Goal: Task Accomplishment & Management: Use online tool/utility

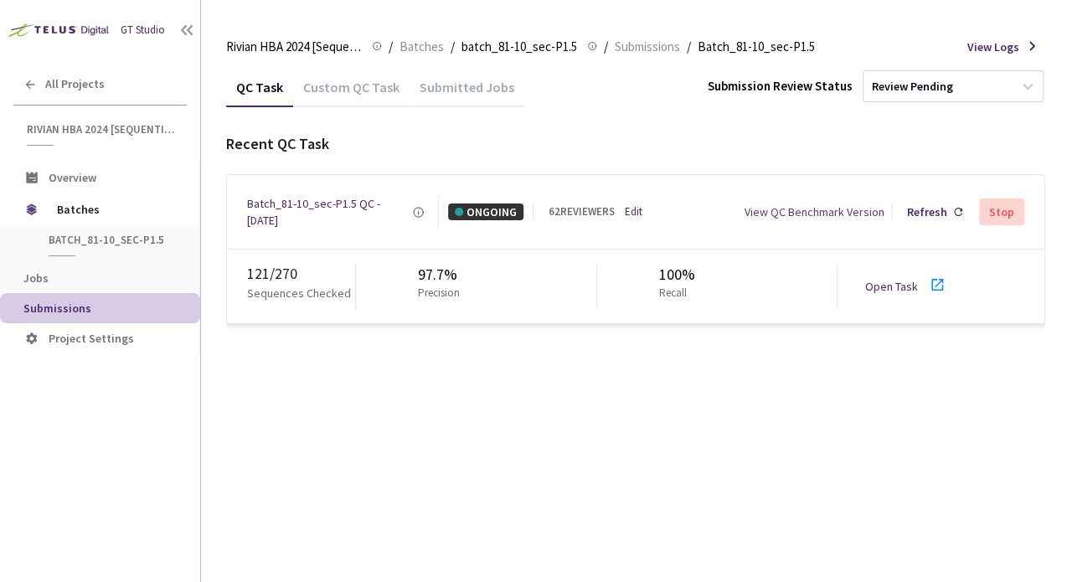
click at [908, 283] on link "Open Task" at bounding box center [890, 286] width 53 height 15
click at [291, 210] on div "Batch_81-10_sec-P1.5 QC - [DATE]" at bounding box center [329, 211] width 165 height 33
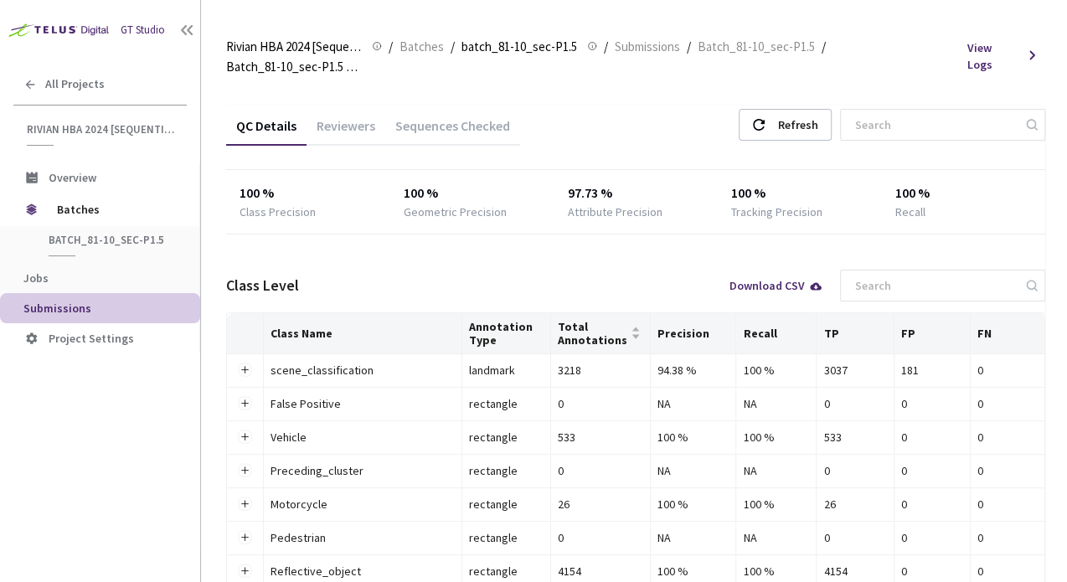
click at [444, 117] on div "Sequences Checked" at bounding box center [452, 131] width 135 height 28
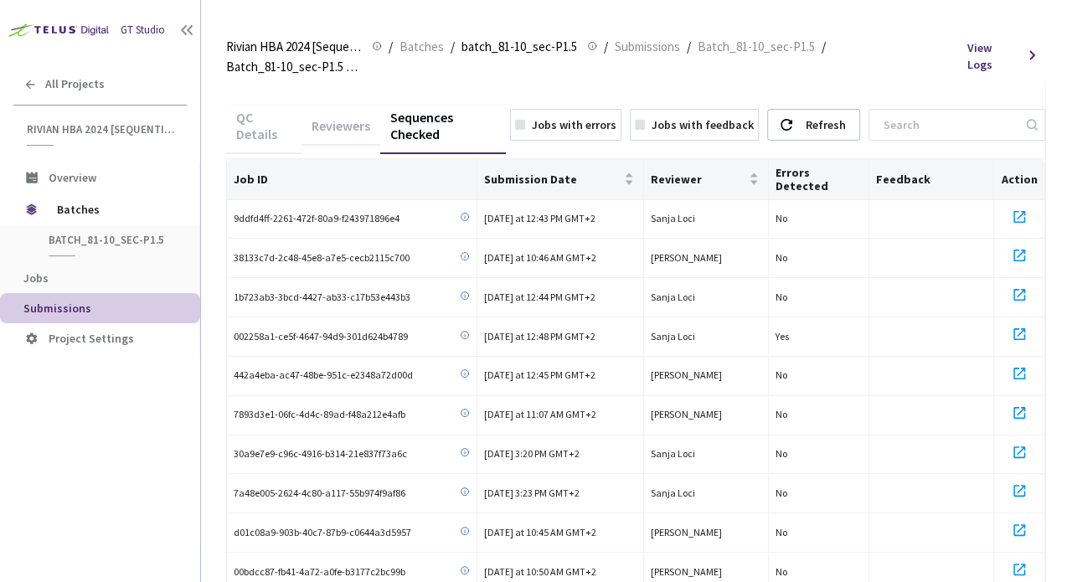
click at [345, 117] on div "Reviewers" at bounding box center [340, 131] width 79 height 28
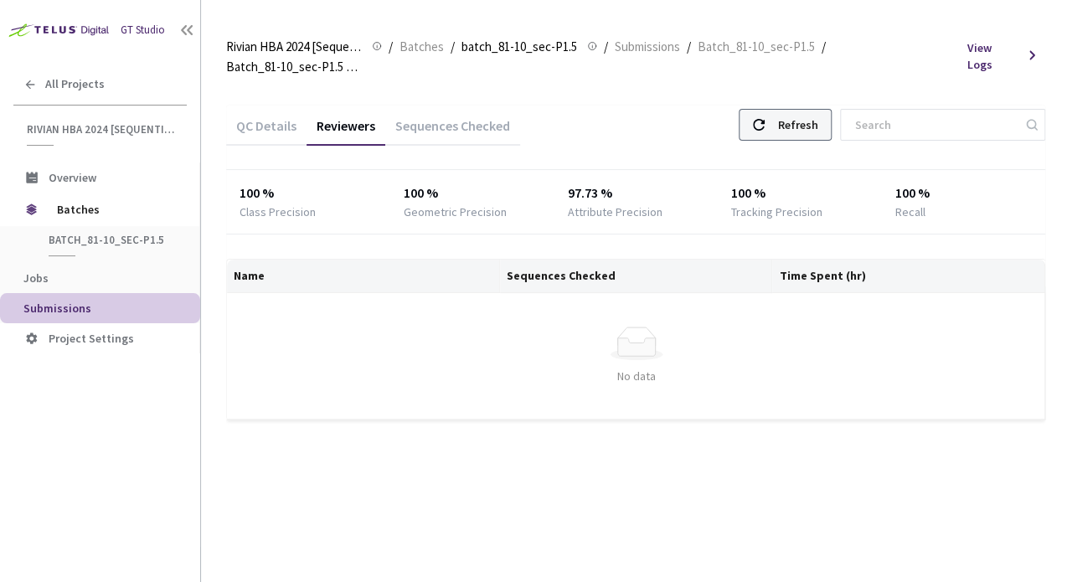
click at [797, 109] on div "Refresh" at bounding box center [784, 125] width 93 height 32
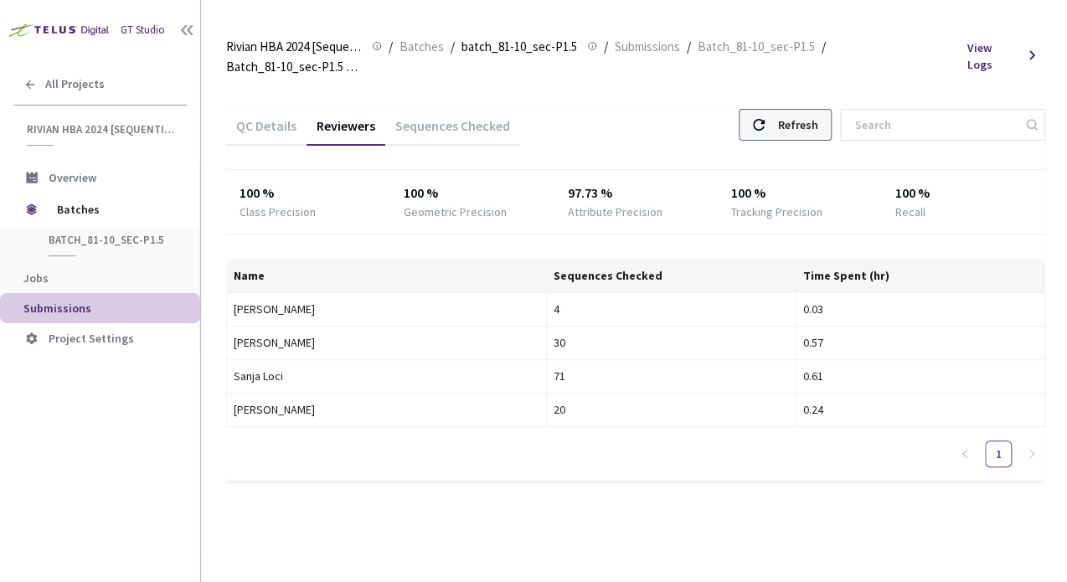
click at [817, 110] on div "Refresh" at bounding box center [797, 125] width 40 height 30
click at [267, 117] on div "QC Details" at bounding box center [266, 131] width 80 height 28
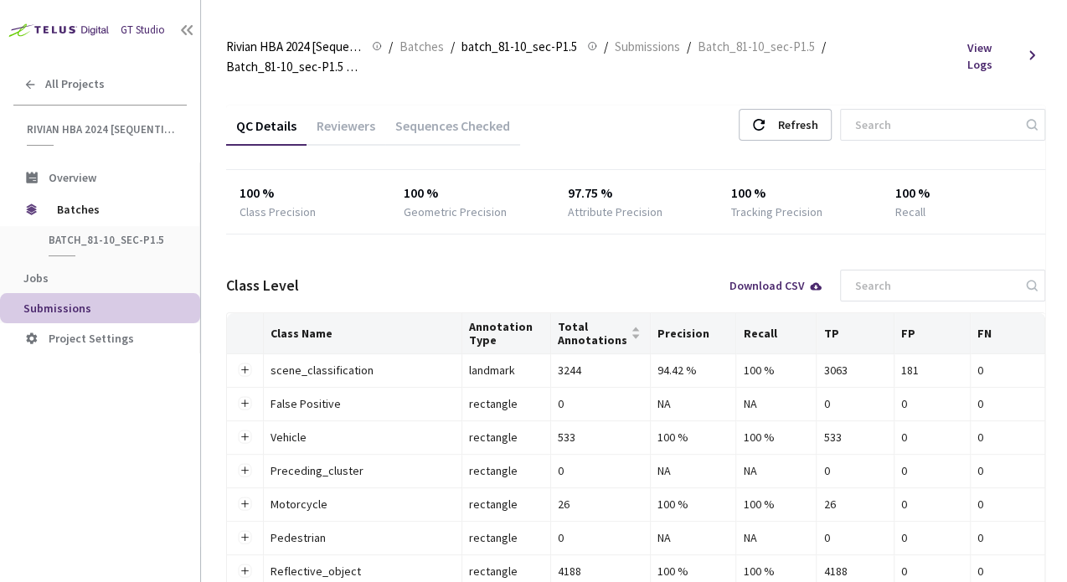
click at [318, 117] on div "Reviewers" at bounding box center [345, 131] width 79 height 28
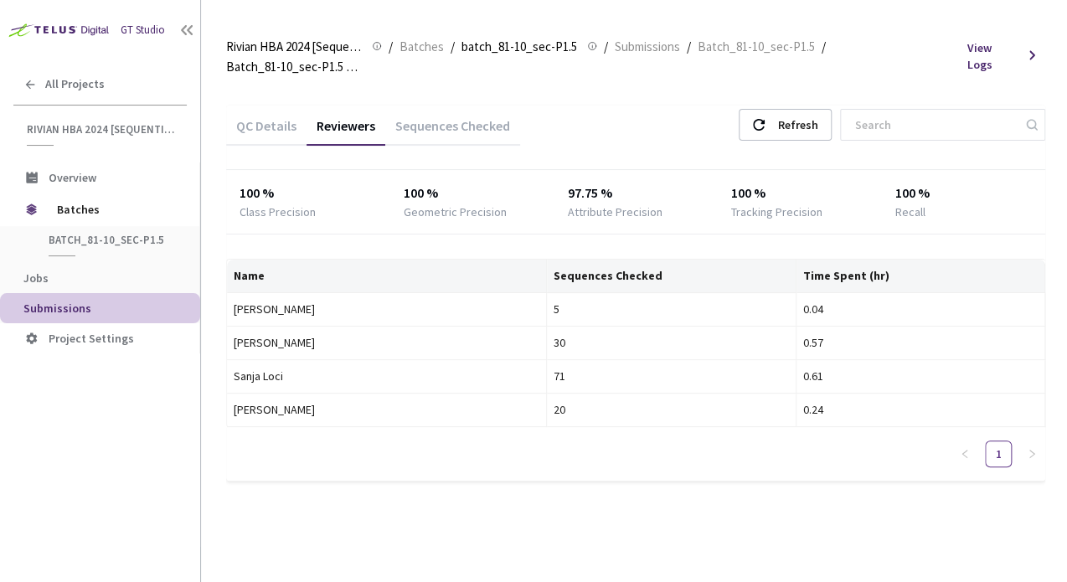
click at [270, 117] on div "QC Details" at bounding box center [266, 131] width 80 height 28
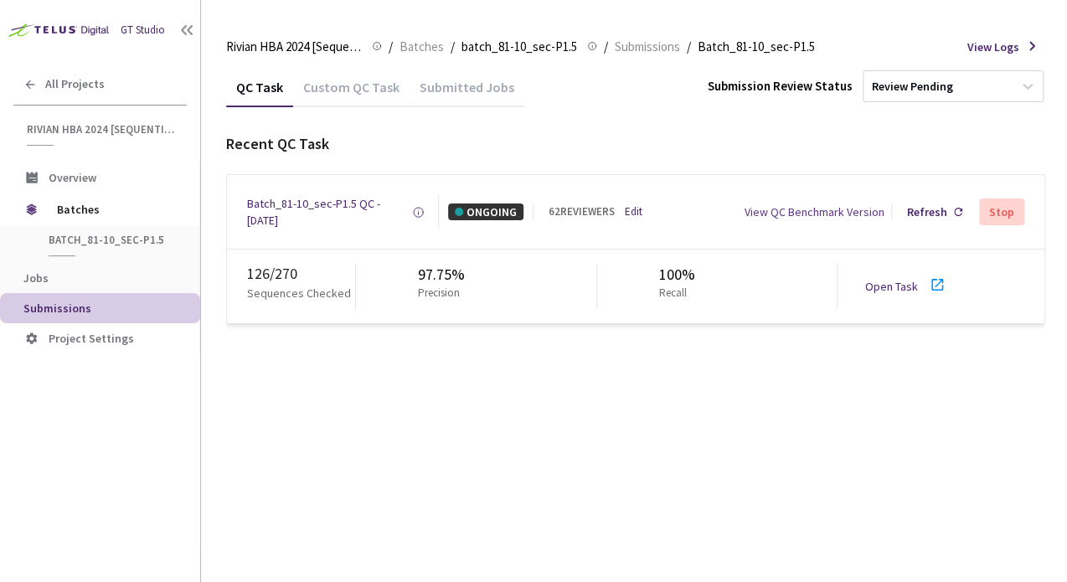
click at [909, 281] on link "Open Task" at bounding box center [890, 286] width 53 height 15
click at [267, 202] on div "Batch_81-10_sec-P1.5 QC - [DATE]" at bounding box center [329, 211] width 165 height 33
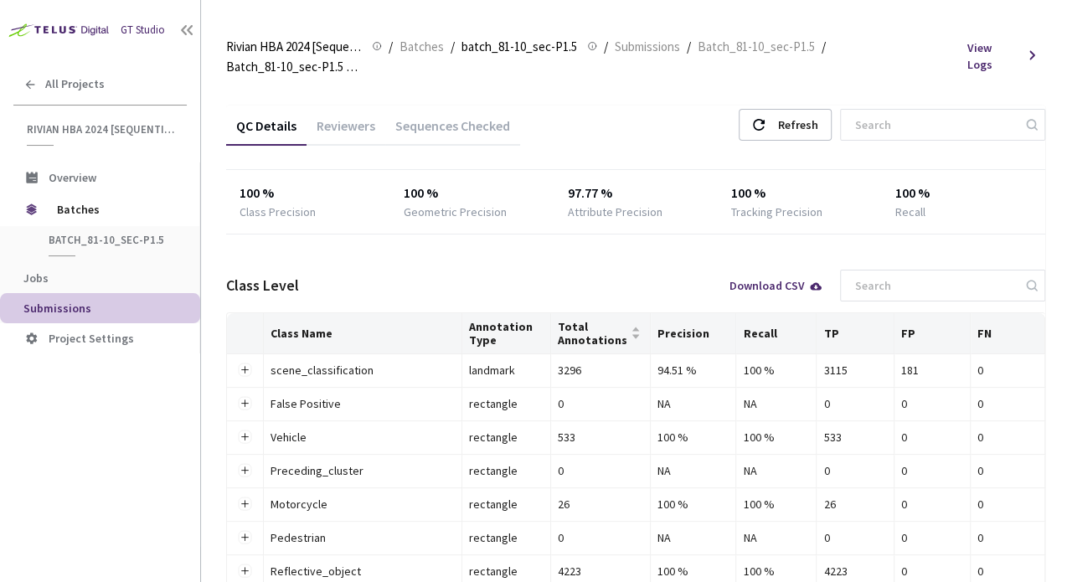
click at [331, 117] on div "Reviewers" at bounding box center [345, 131] width 79 height 28
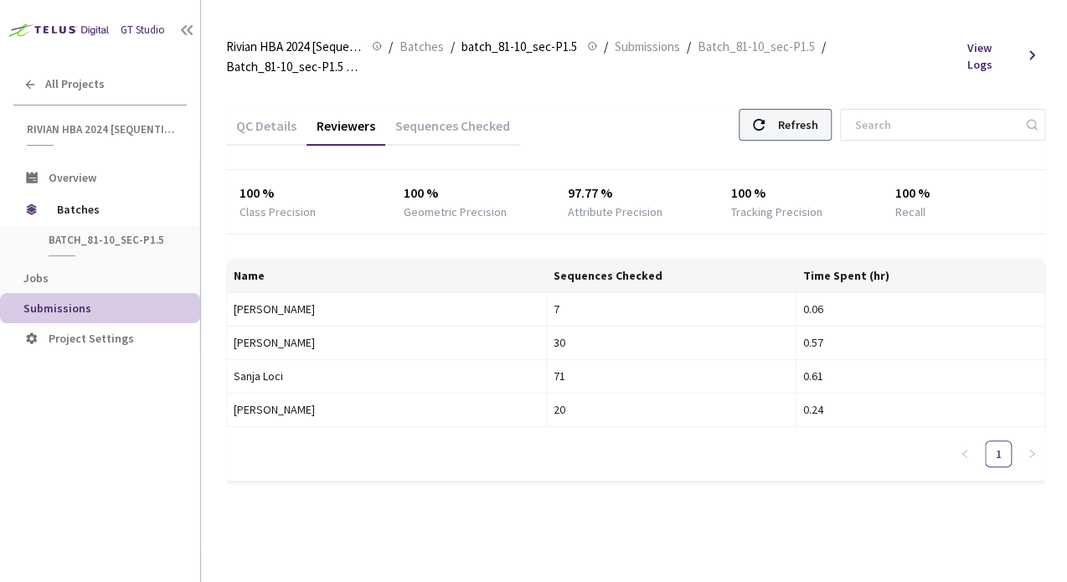
click at [787, 110] on div "Refresh" at bounding box center [784, 125] width 93 height 32
click at [764, 114] on div at bounding box center [759, 125] width 12 height 30
click at [805, 119] on div "Refresh" at bounding box center [797, 125] width 40 height 30
click at [794, 109] on div "Refresh" at bounding box center [784, 125] width 93 height 32
click at [798, 110] on div "Refresh" at bounding box center [797, 125] width 40 height 30
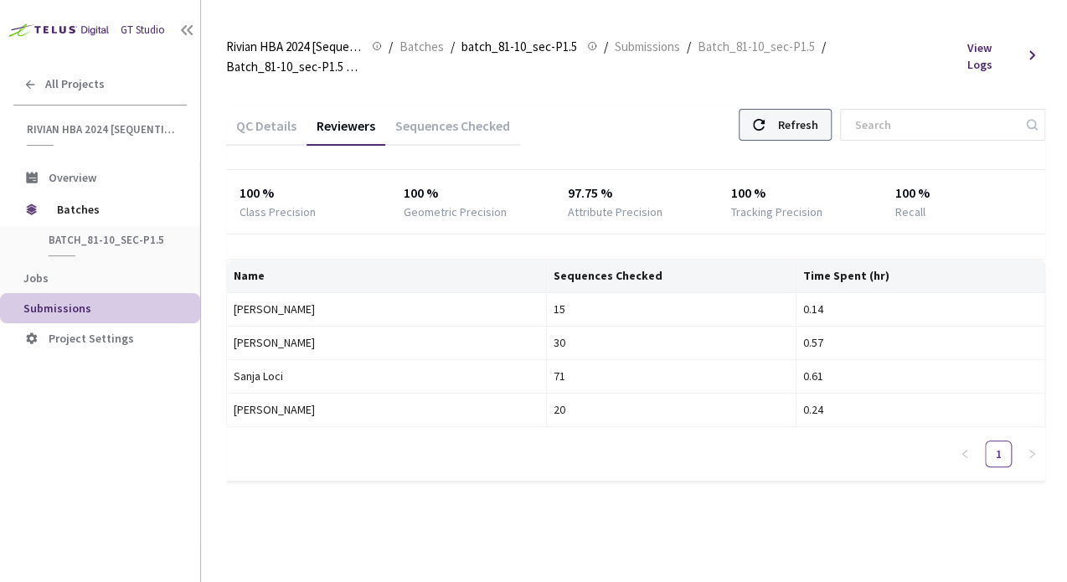
click at [804, 110] on div "Refresh" at bounding box center [797, 125] width 40 height 30
click at [805, 110] on div "Refresh" at bounding box center [797, 125] width 40 height 30
click at [764, 119] on icon at bounding box center [759, 125] width 12 height 12
click at [807, 110] on div "Refresh" at bounding box center [797, 125] width 40 height 30
click at [812, 110] on div "Refresh" at bounding box center [797, 125] width 40 height 30
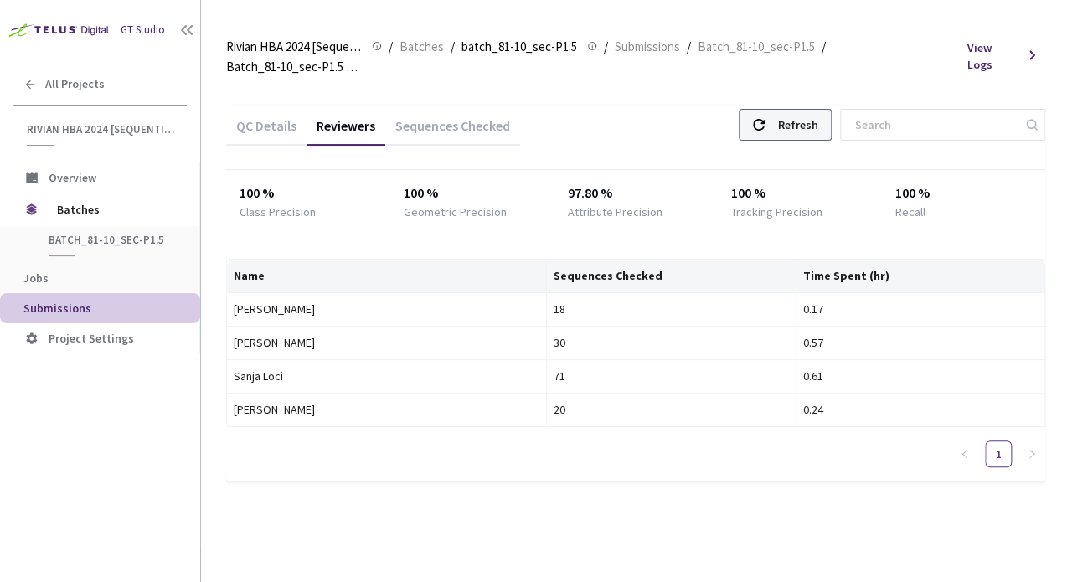
click at [806, 113] on div "Refresh" at bounding box center [797, 125] width 40 height 30
click at [786, 109] on div "Refresh" at bounding box center [784, 125] width 93 height 32
click at [809, 110] on div "Refresh" at bounding box center [797, 125] width 40 height 30
click at [810, 111] on div "Refresh" at bounding box center [797, 125] width 40 height 30
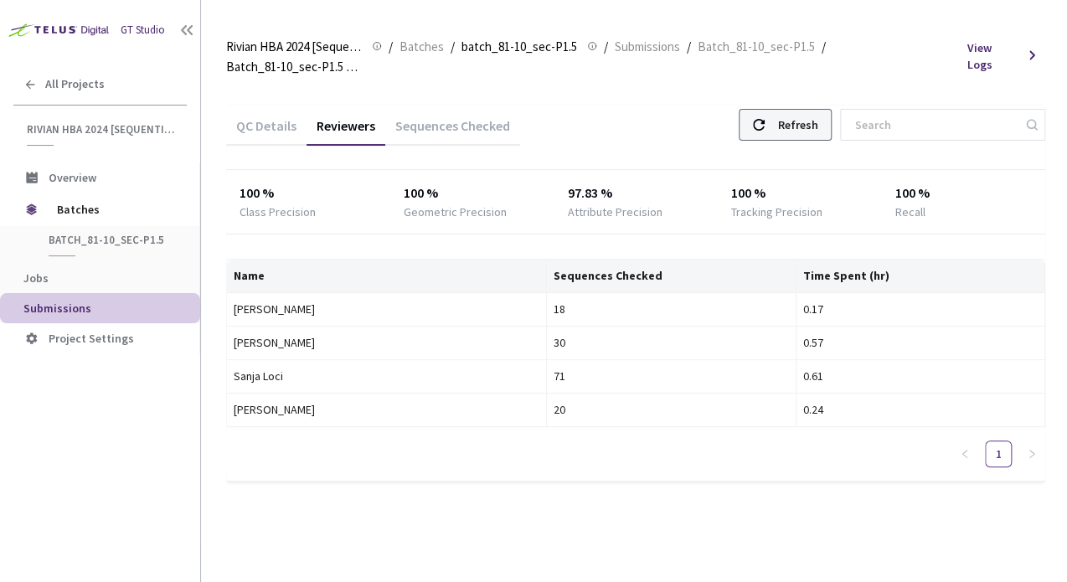
click at [810, 111] on div "Refresh" at bounding box center [797, 125] width 40 height 30
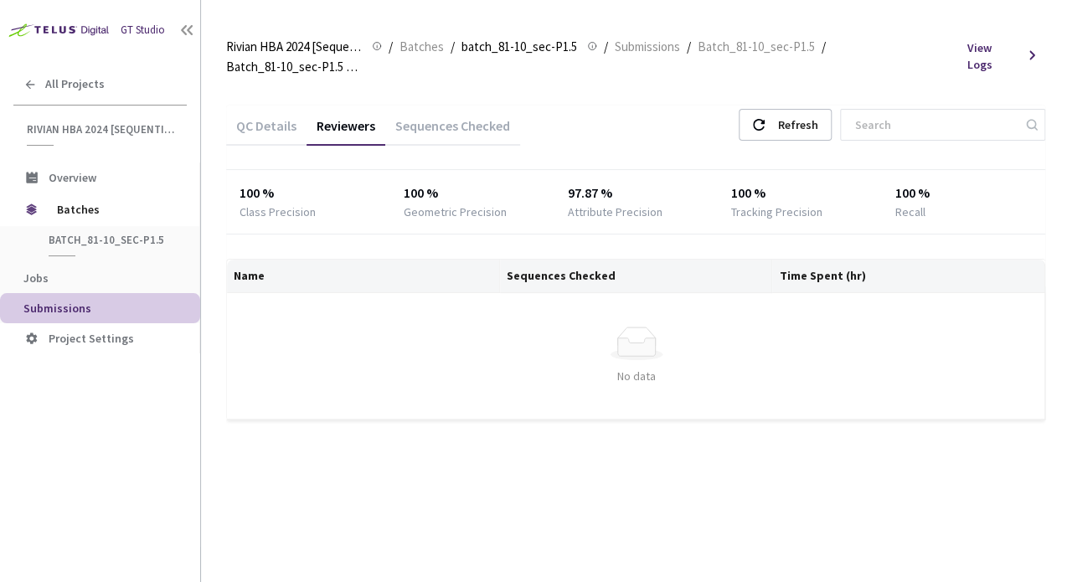
click at [801, 115] on div "Refresh" at bounding box center [797, 125] width 40 height 30
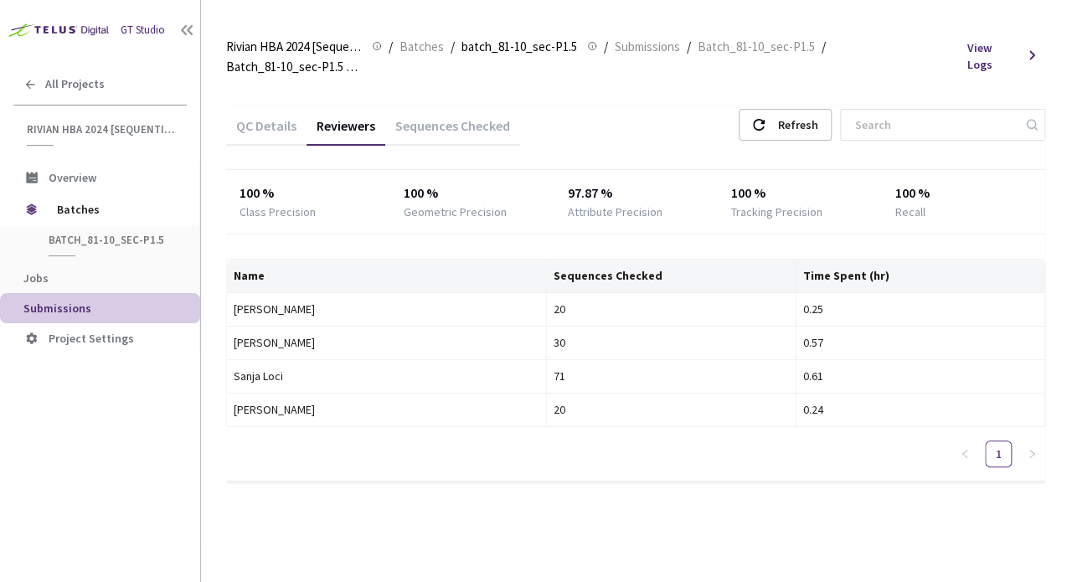
click at [801, 115] on div "Refresh" at bounding box center [797, 125] width 40 height 30
